Goal: Task Accomplishment & Management: Manage account settings

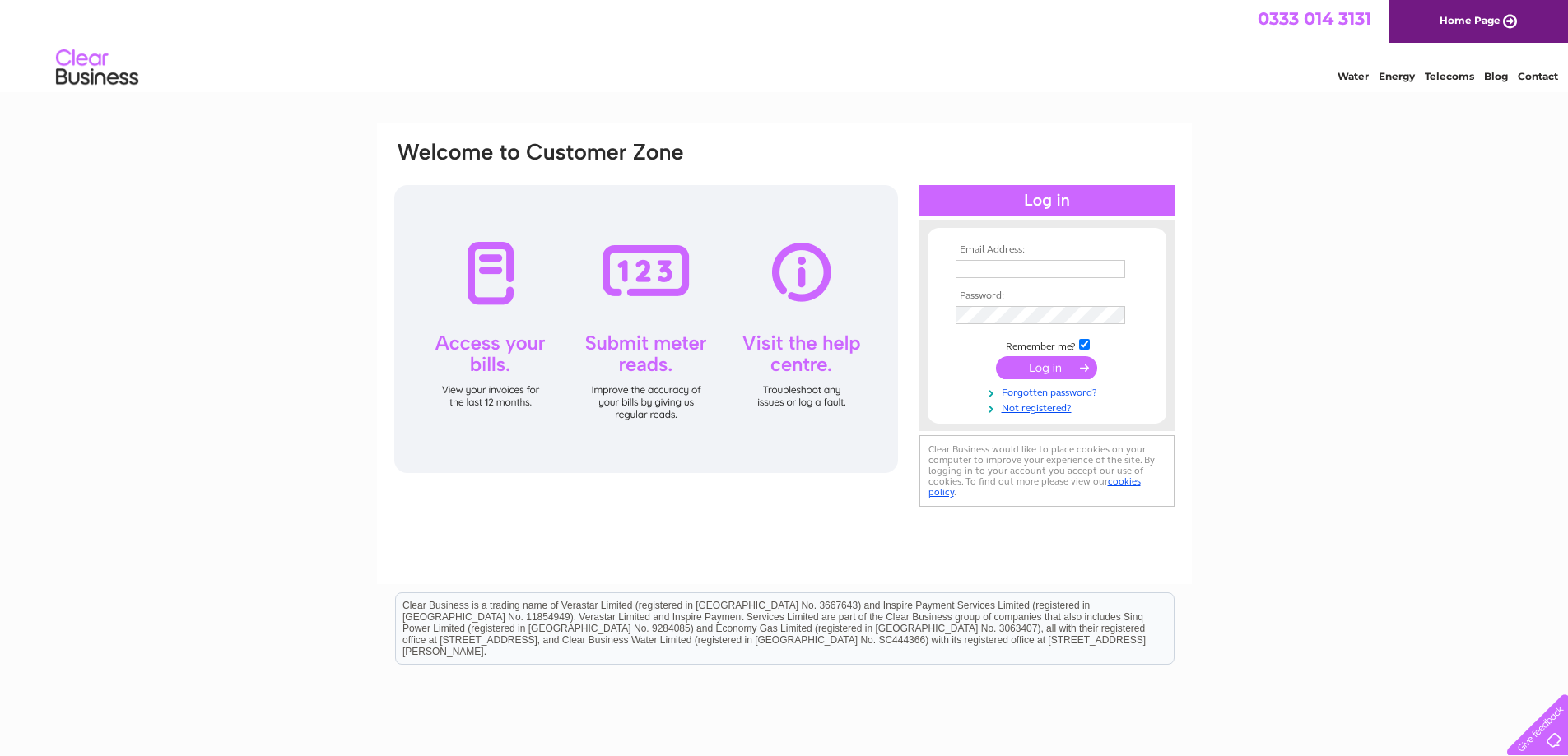
type input "debra@great-wyrley-pc.demon.co.uk"
click at [1072, 367] on input "submit" at bounding box center [1046, 368] width 101 height 23
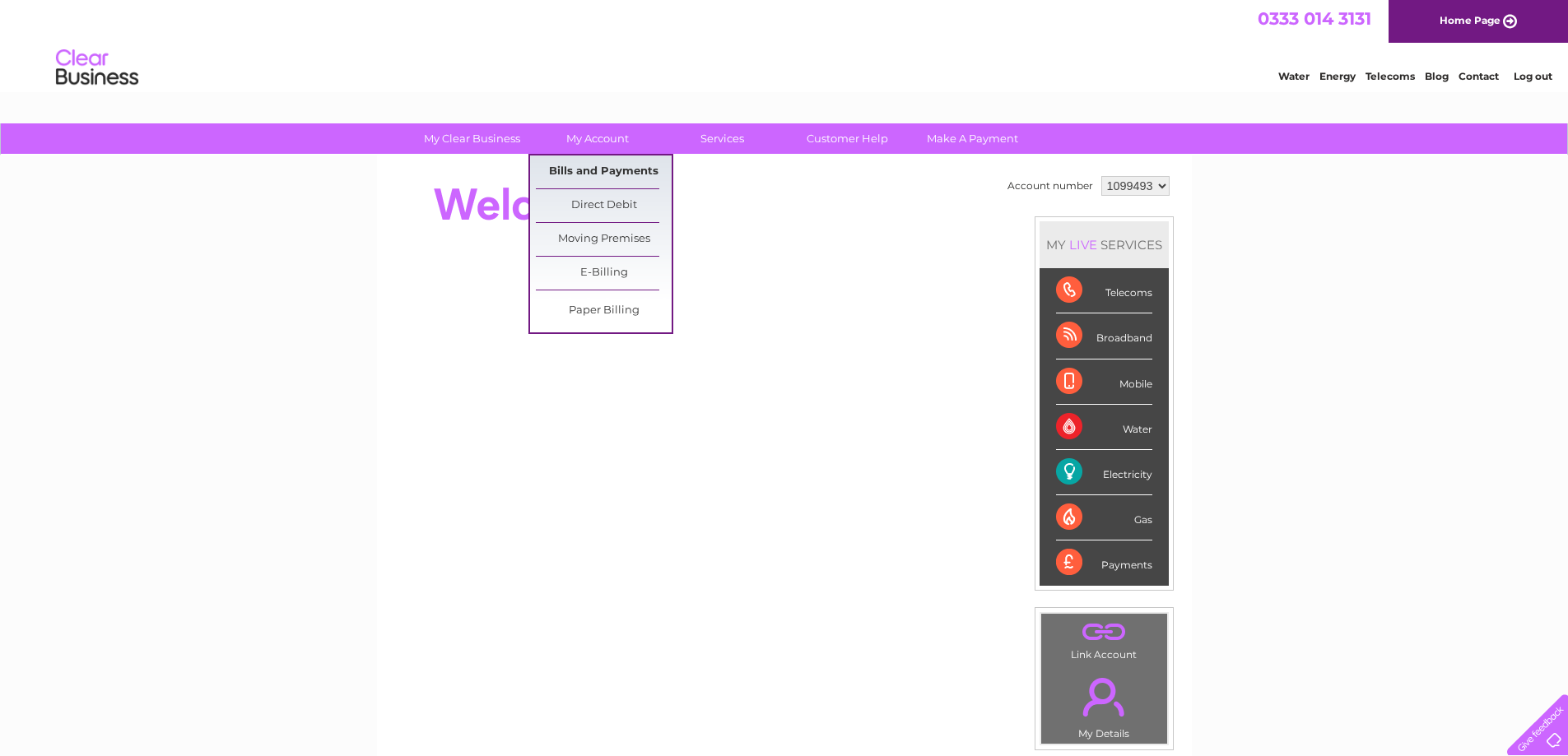
click at [599, 175] on link "Bills and Payments" at bounding box center [604, 171] width 135 height 33
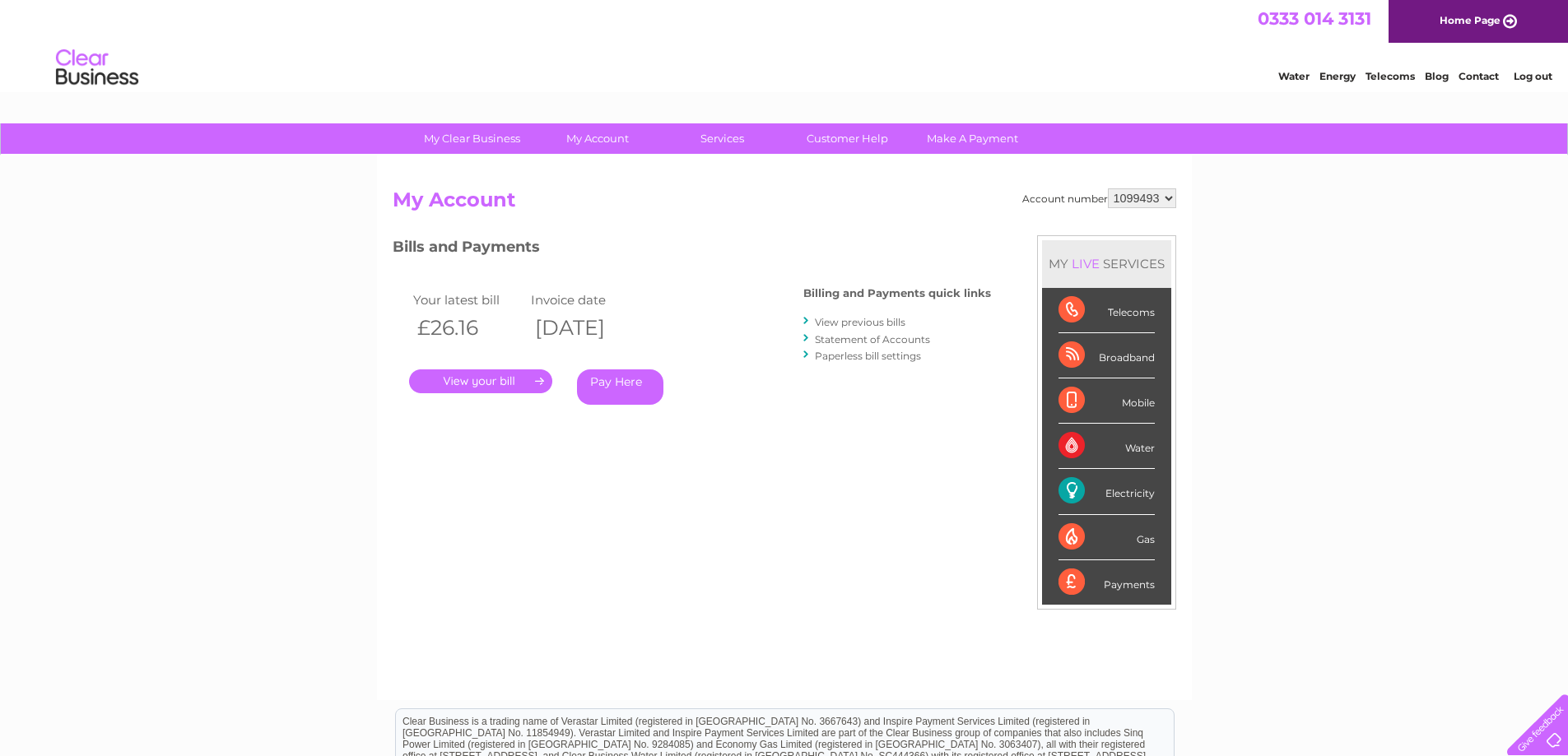
click at [478, 386] on link "." at bounding box center [480, 381] width 143 height 24
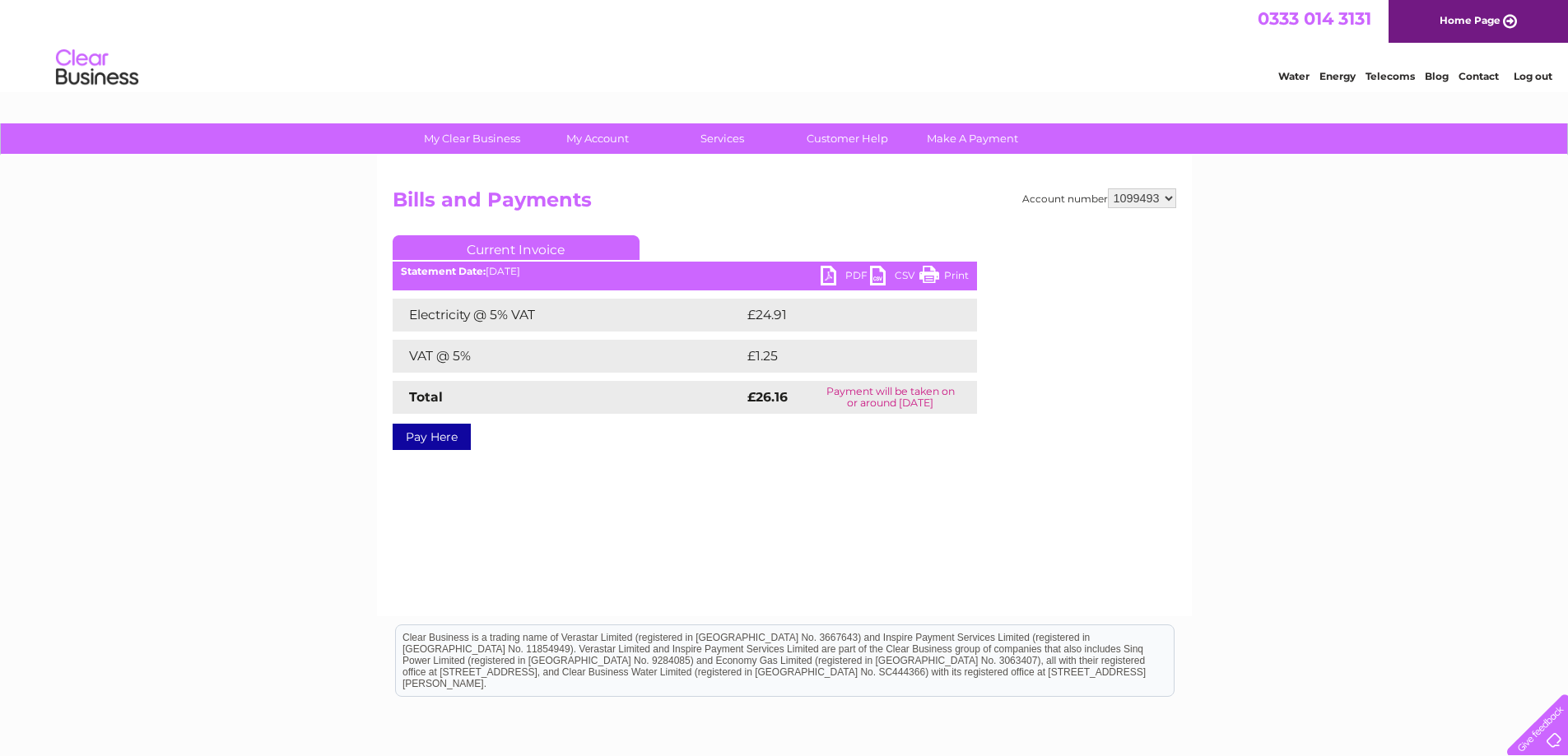
click at [450, 445] on link "Pay Here" at bounding box center [431, 437] width 78 height 26
click at [848, 267] on link "PDF" at bounding box center [845, 278] width 49 height 24
click at [1535, 73] on link "Log out" at bounding box center [1533, 76] width 38 height 13
